Goal: Information Seeking & Learning: Learn about a topic

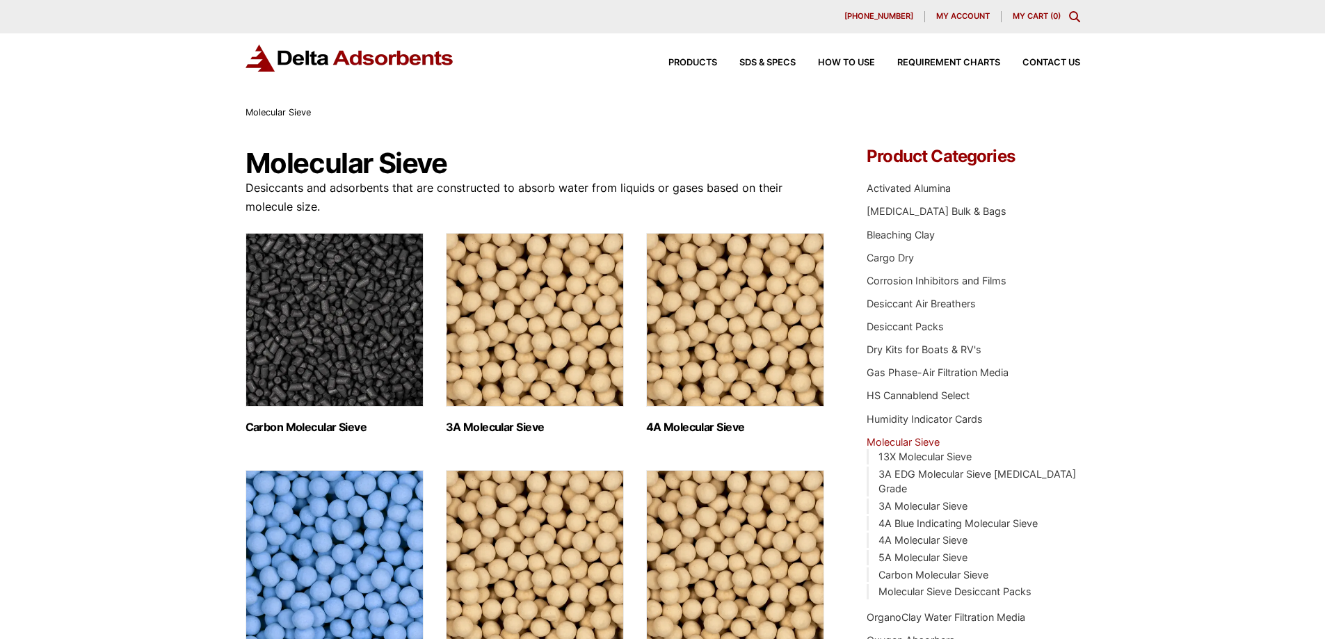
click at [739, 344] on img "Visit product category 4A Molecular Sieve" at bounding box center [735, 320] width 178 height 174
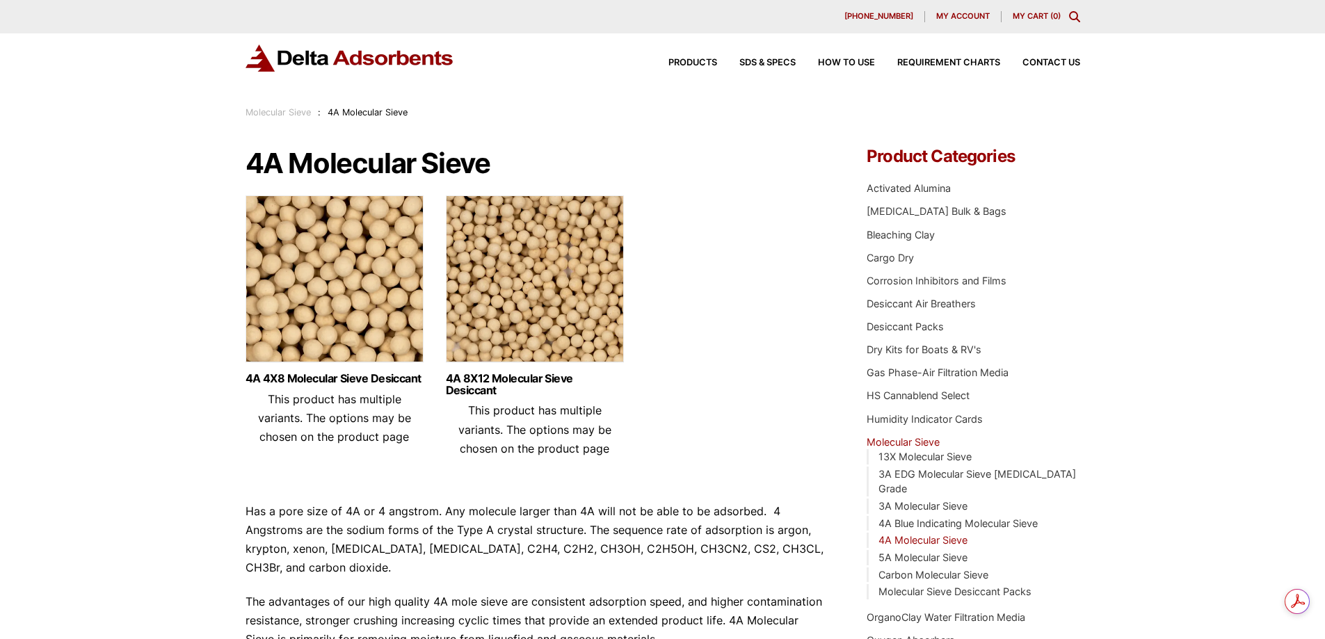
click at [321, 350] on img at bounding box center [335, 283] width 178 height 174
click at [947, 518] on link "4A Blue Indicating Molecular Sieve" at bounding box center [958, 524] width 159 height 12
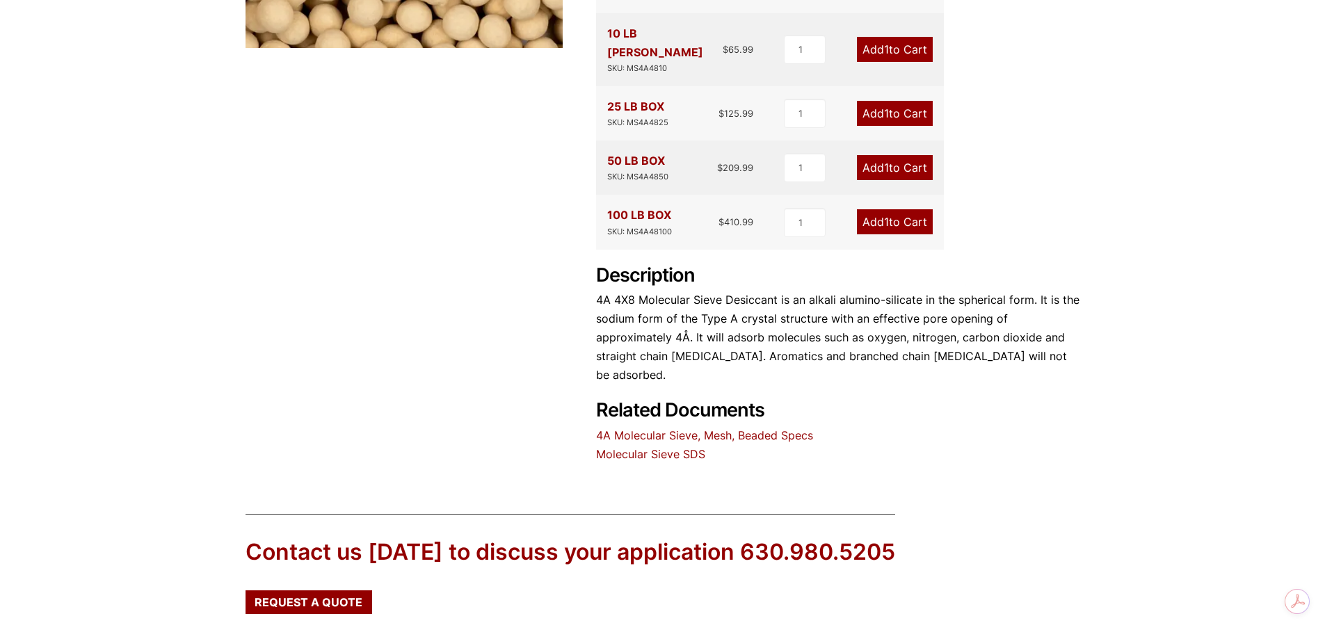
scroll to position [487, 0]
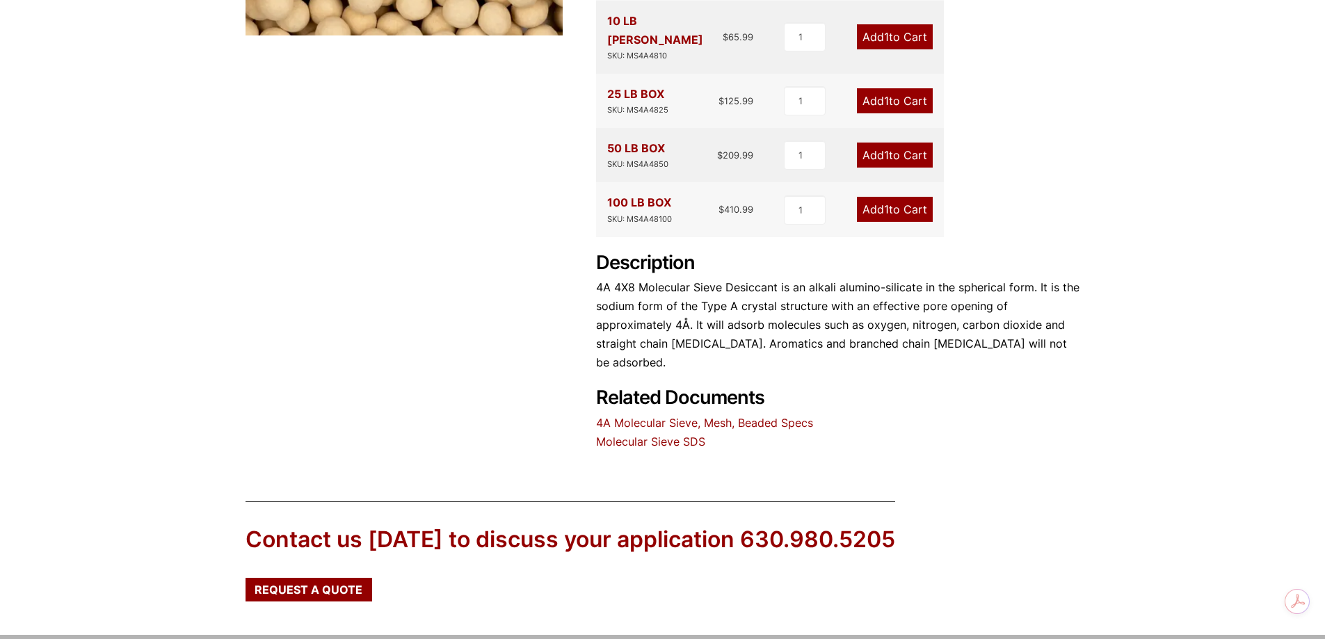
click at [764, 416] on link "4A Molecular Sieve, Mesh, Beaded Specs" at bounding box center [704, 423] width 217 height 14
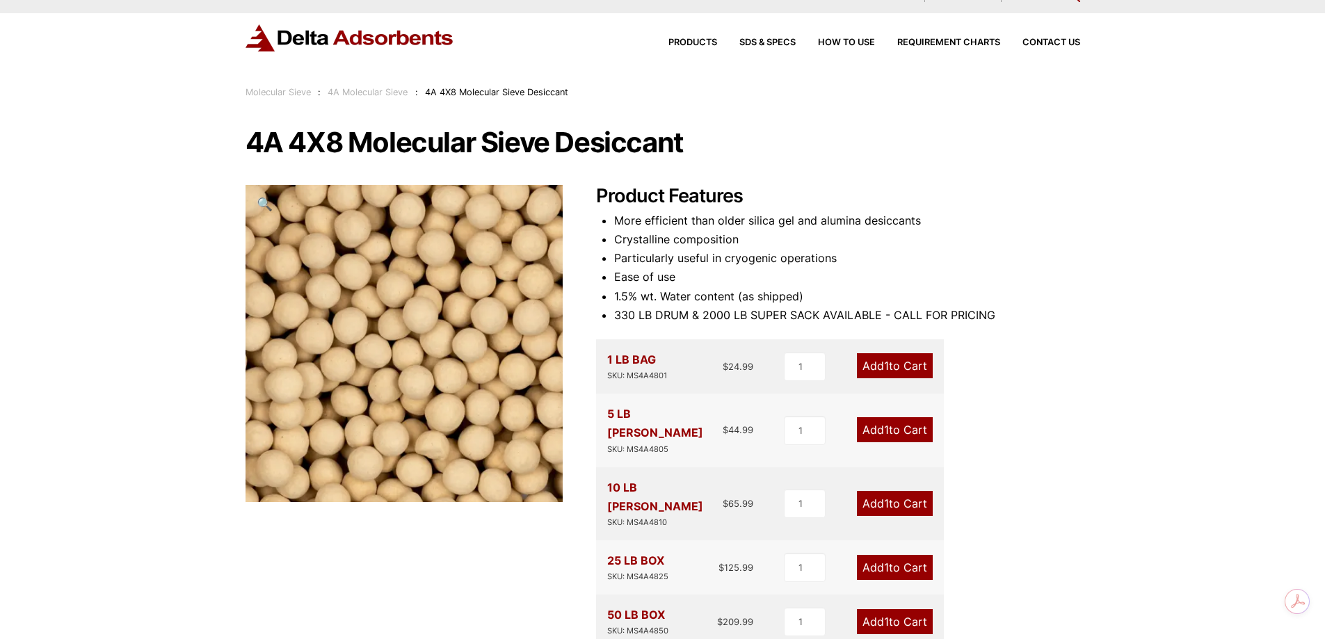
scroll to position [0, 0]
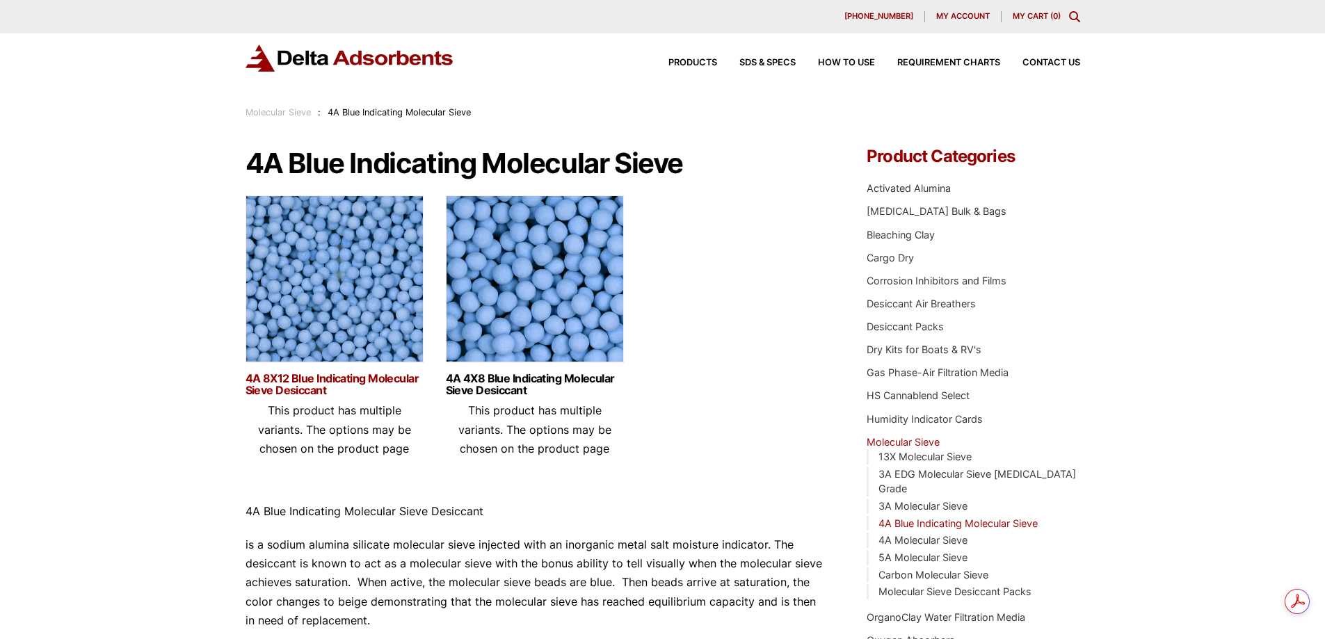
click at [356, 374] on link "4A 8X12 Blue Indicating Molecular Sieve Desiccant" at bounding box center [335, 385] width 178 height 24
